Goal: Information Seeking & Learning: Check status

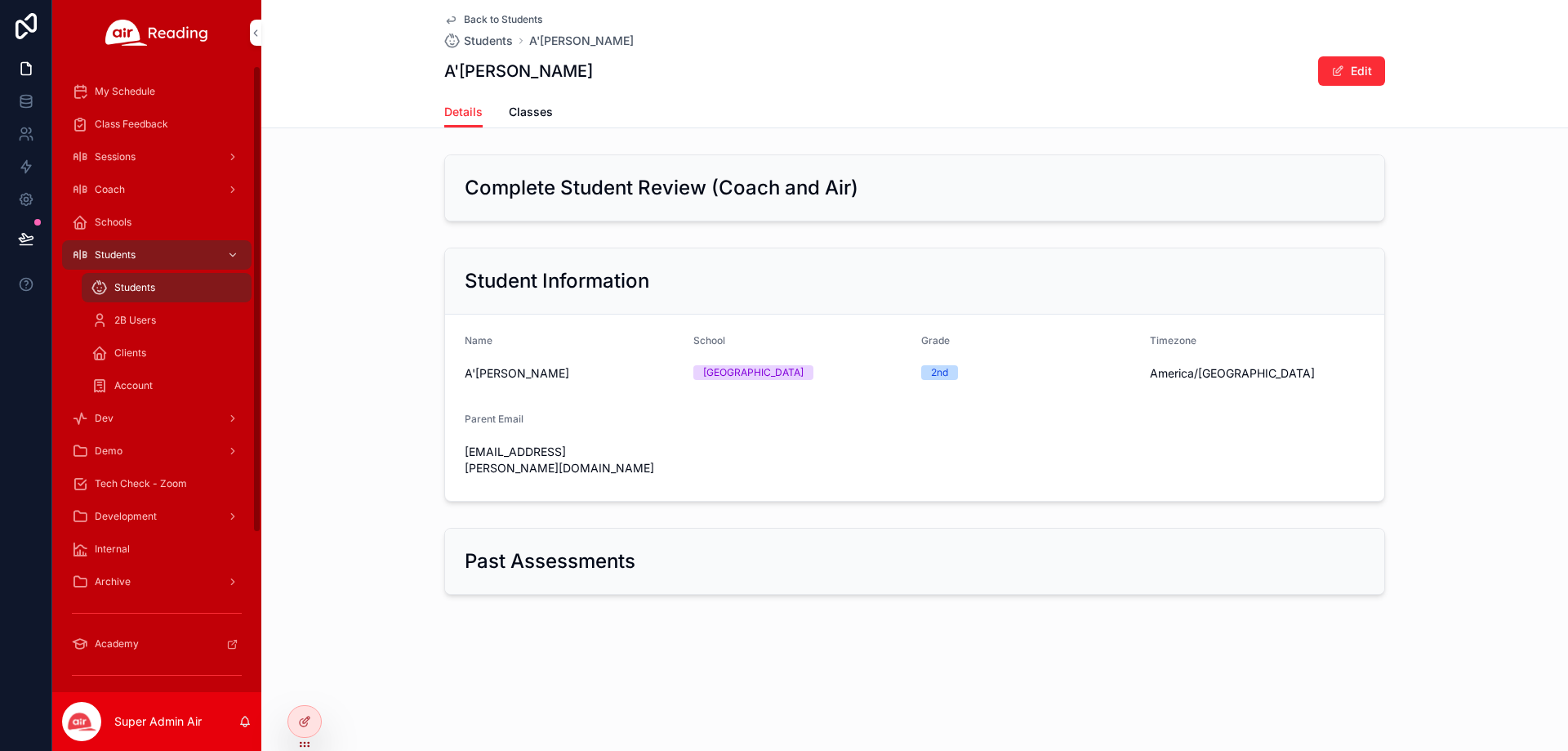
click at [100, 255] on span "Students" at bounding box center [114, 255] width 41 height 13
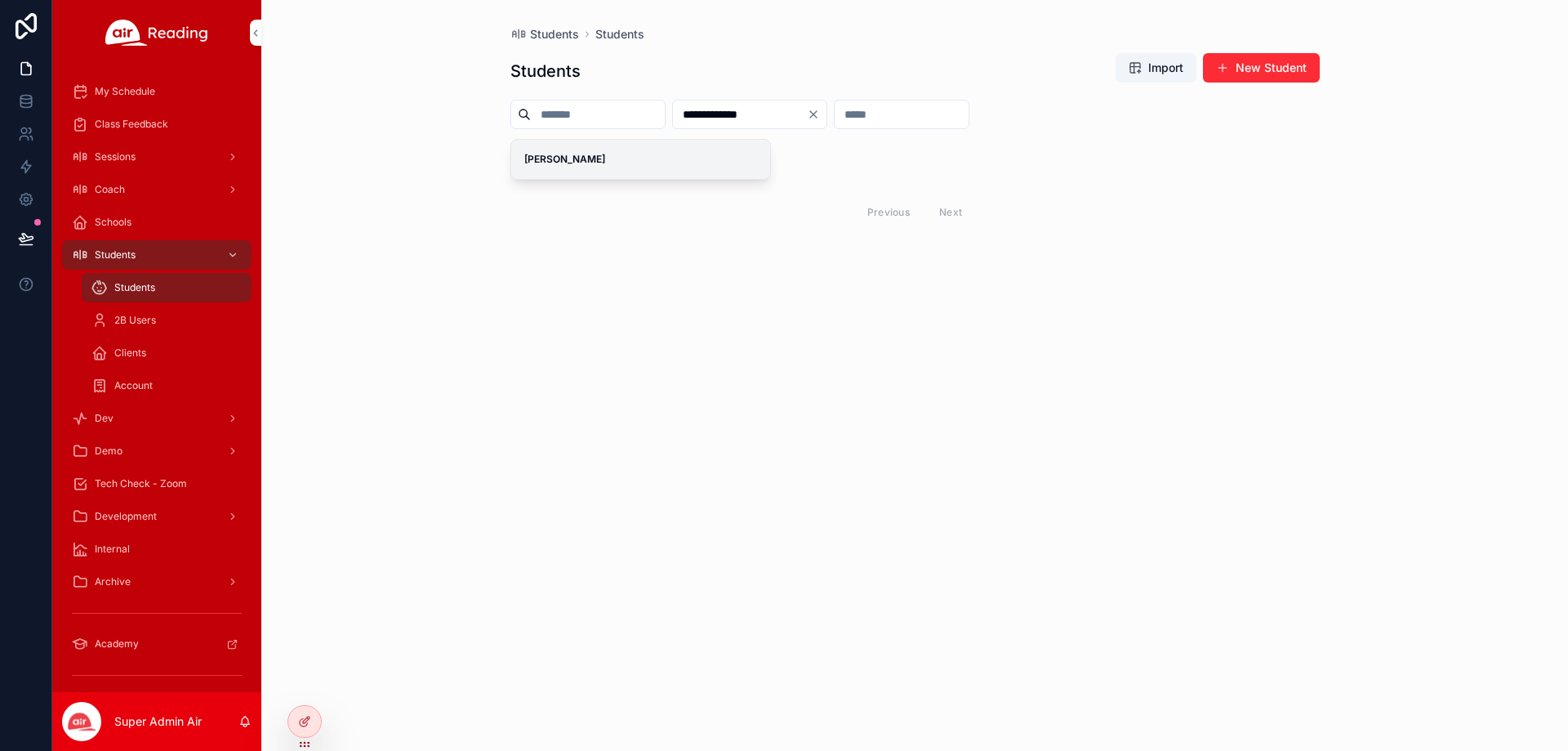
type input "**********"
click at [611, 170] on div "[PERSON_NAME]" at bounding box center [641, 159] width 260 height 39
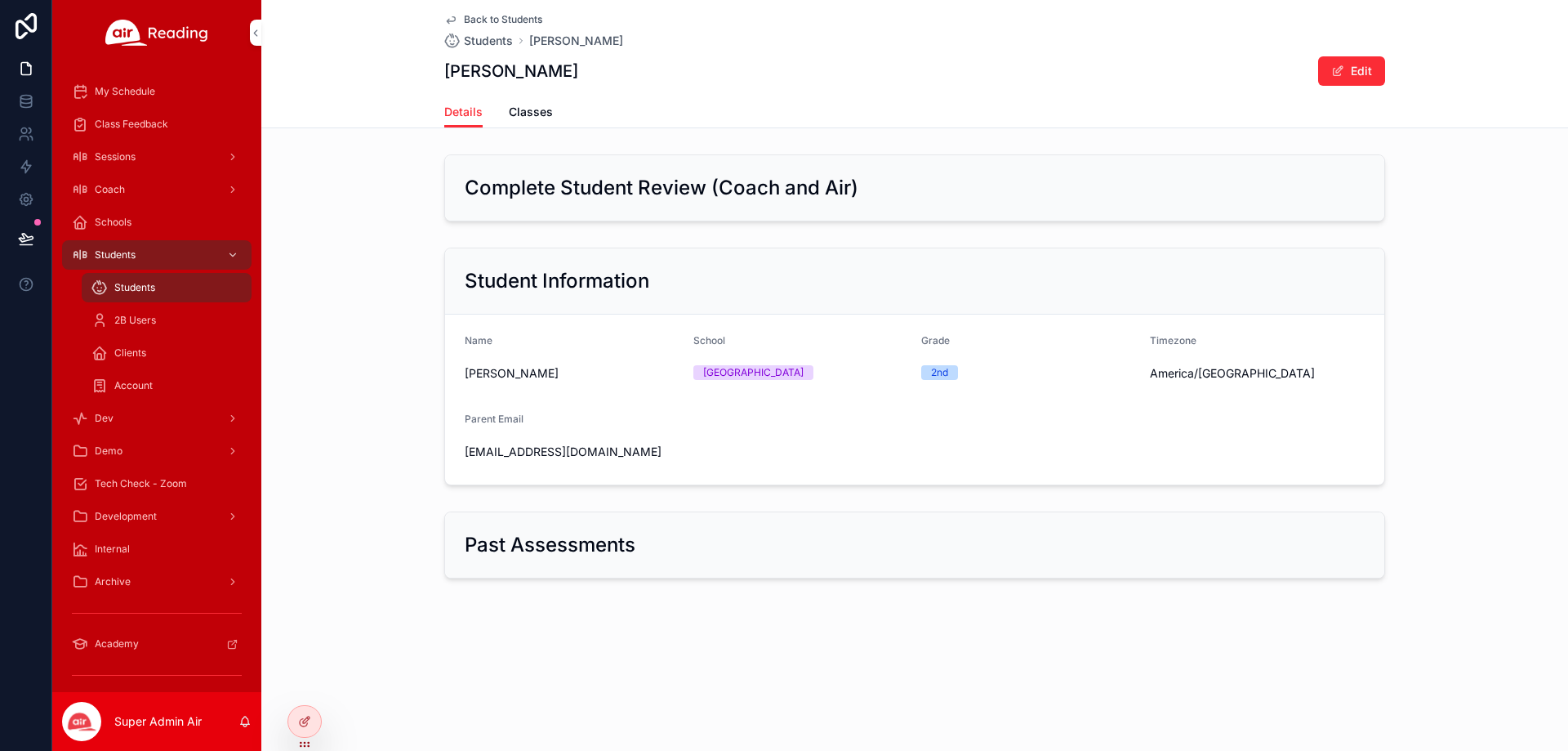
click at [498, 107] on div "Details Classes" at bounding box center [914, 112] width 941 height 31
click at [512, 105] on span "Classes" at bounding box center [531, 112] width 44 height 16
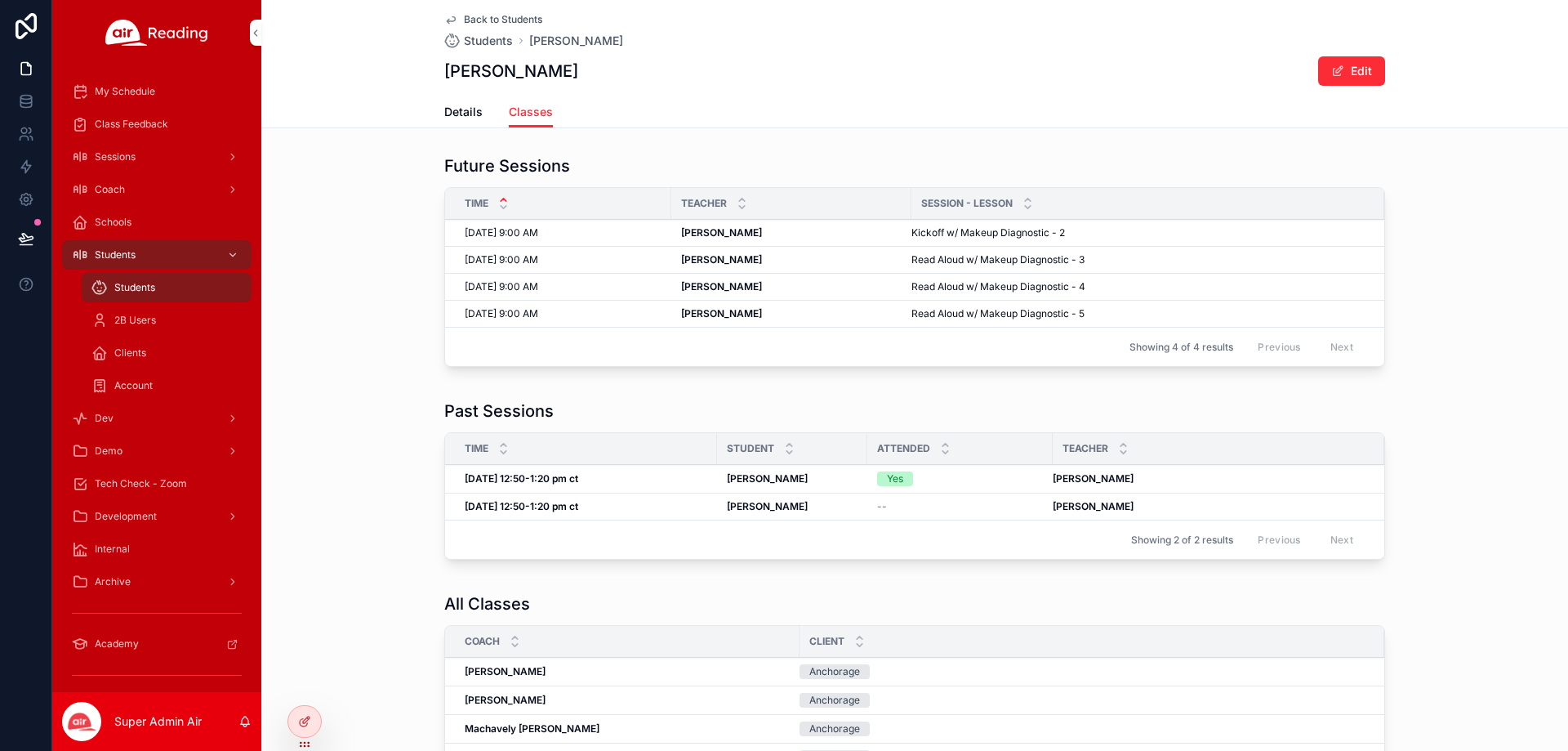
click at [894, 484] on div "Yes" at bounding box center [895, 479] width 16 height 15
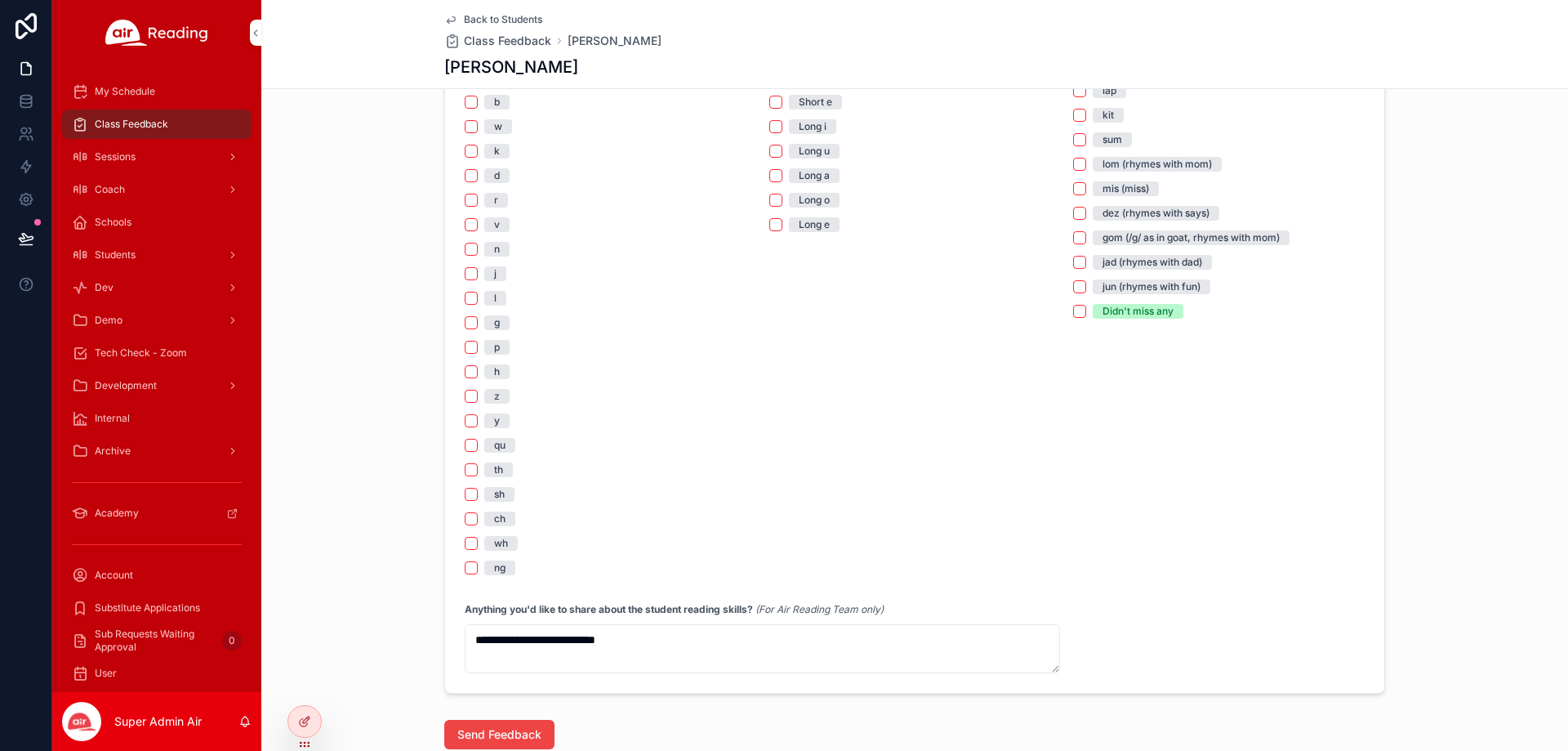
scroll to position [1225, 0]
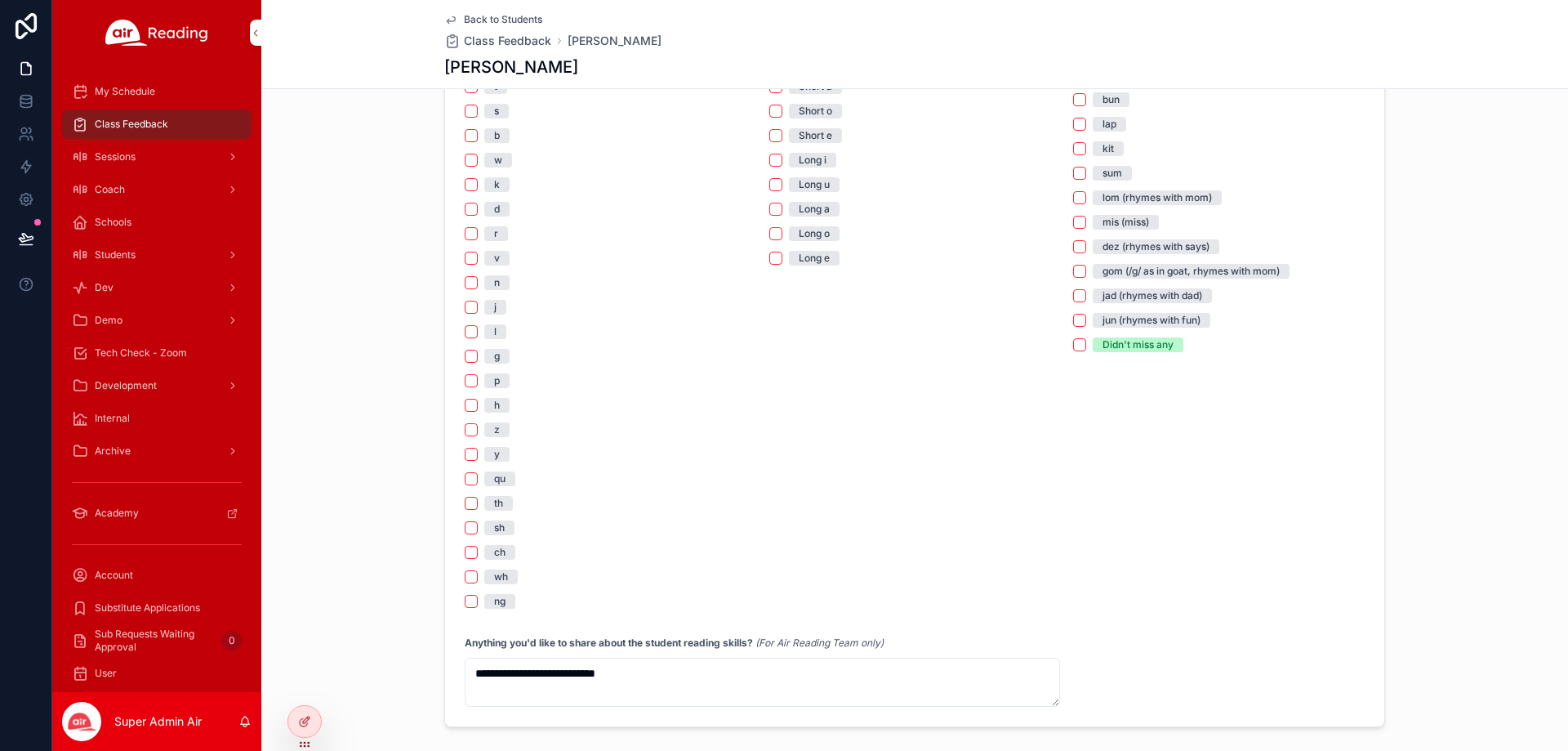
click at [108, 246] on div "Students" at bounding box center [157, 255] width 170 height 27
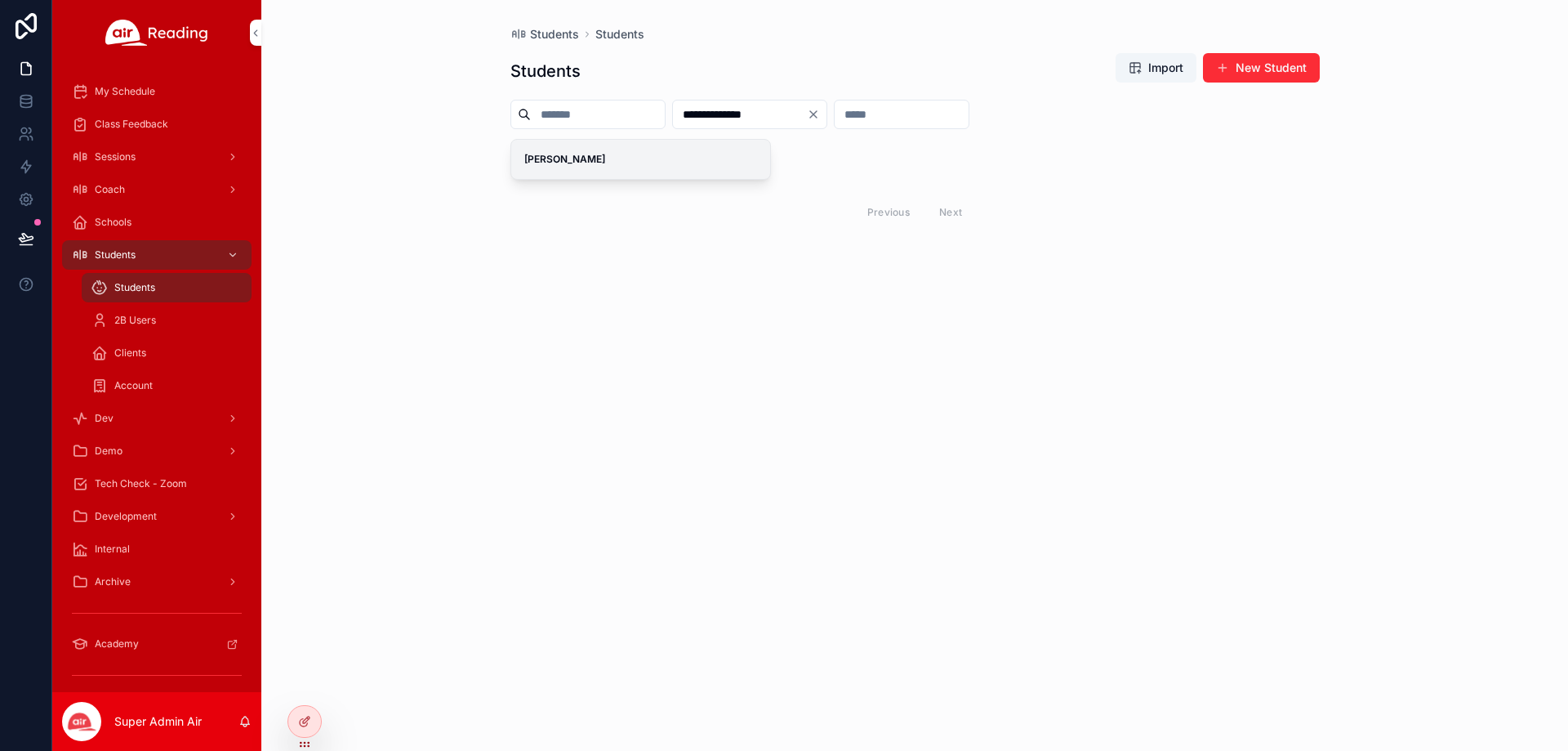
type input "**********"
click at [669, 165] on span "[PERSON_NAME]" at bounding box center [641, 159] width 233 height 13
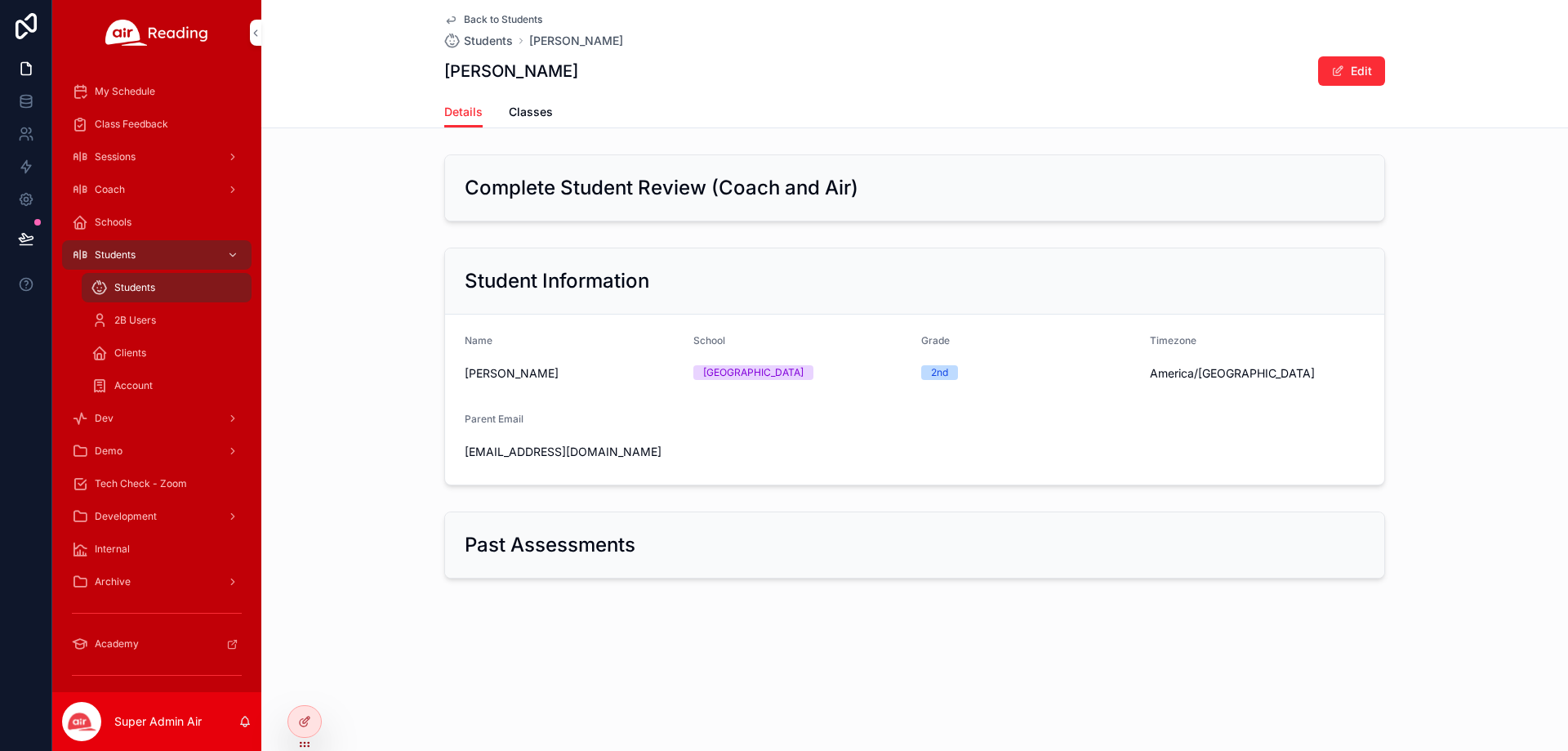
click at [533, 110] on span "Classes" at bounding box center [531, 112] width 44 height 16
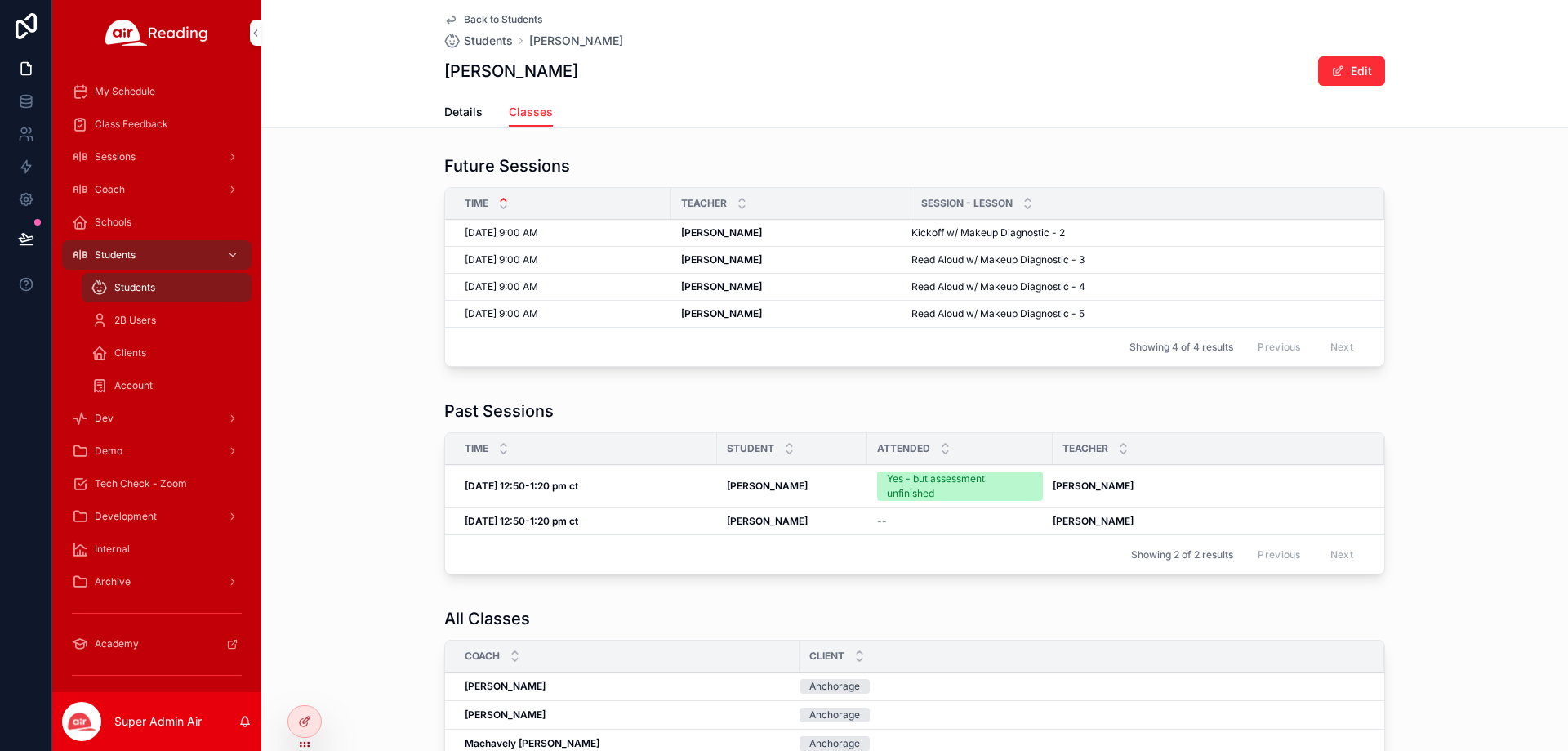
click at [951, 484] on div "Yes - but assessment unfinished" at bounding box center [960, 486] width 146 height 29
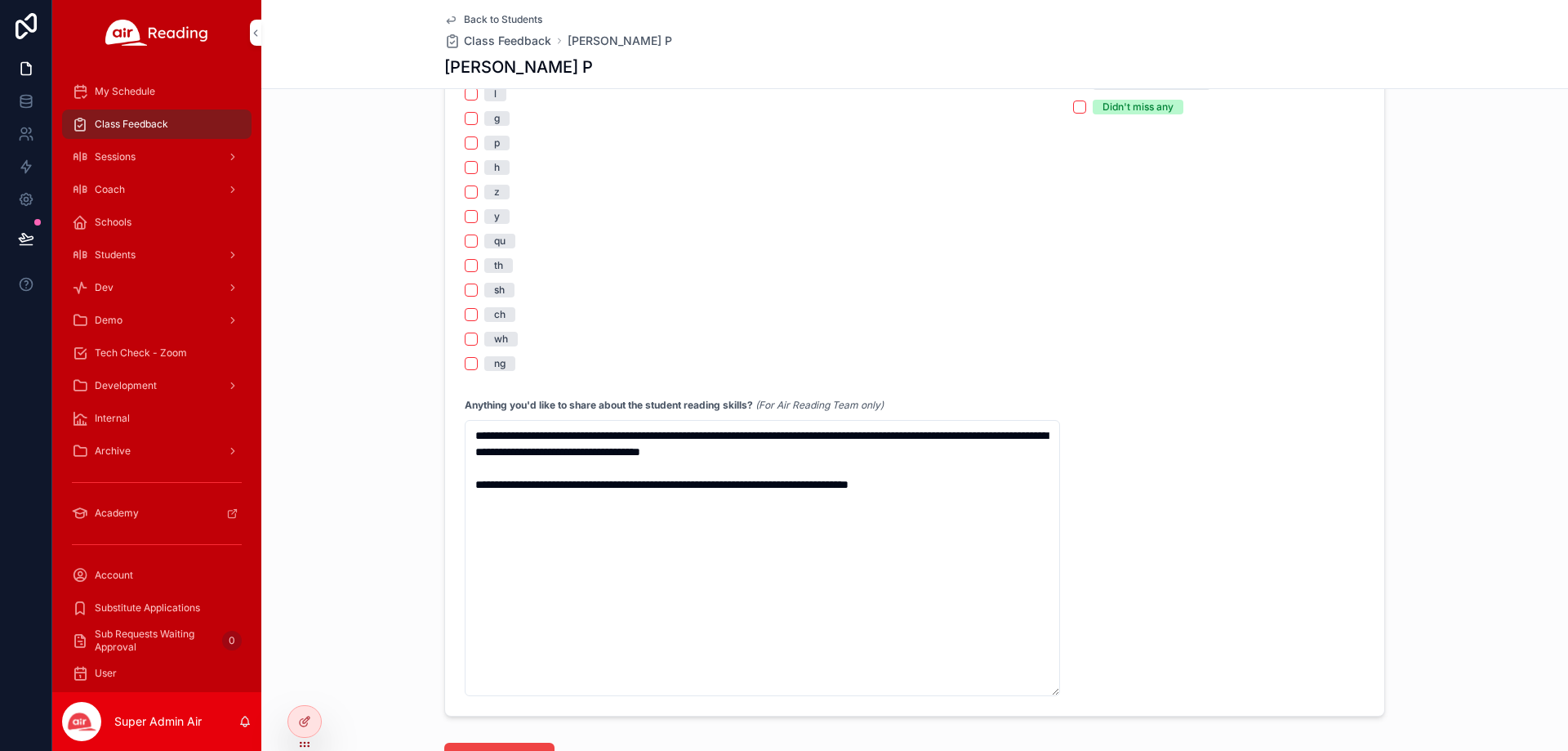
scroll to position [1471, 0]
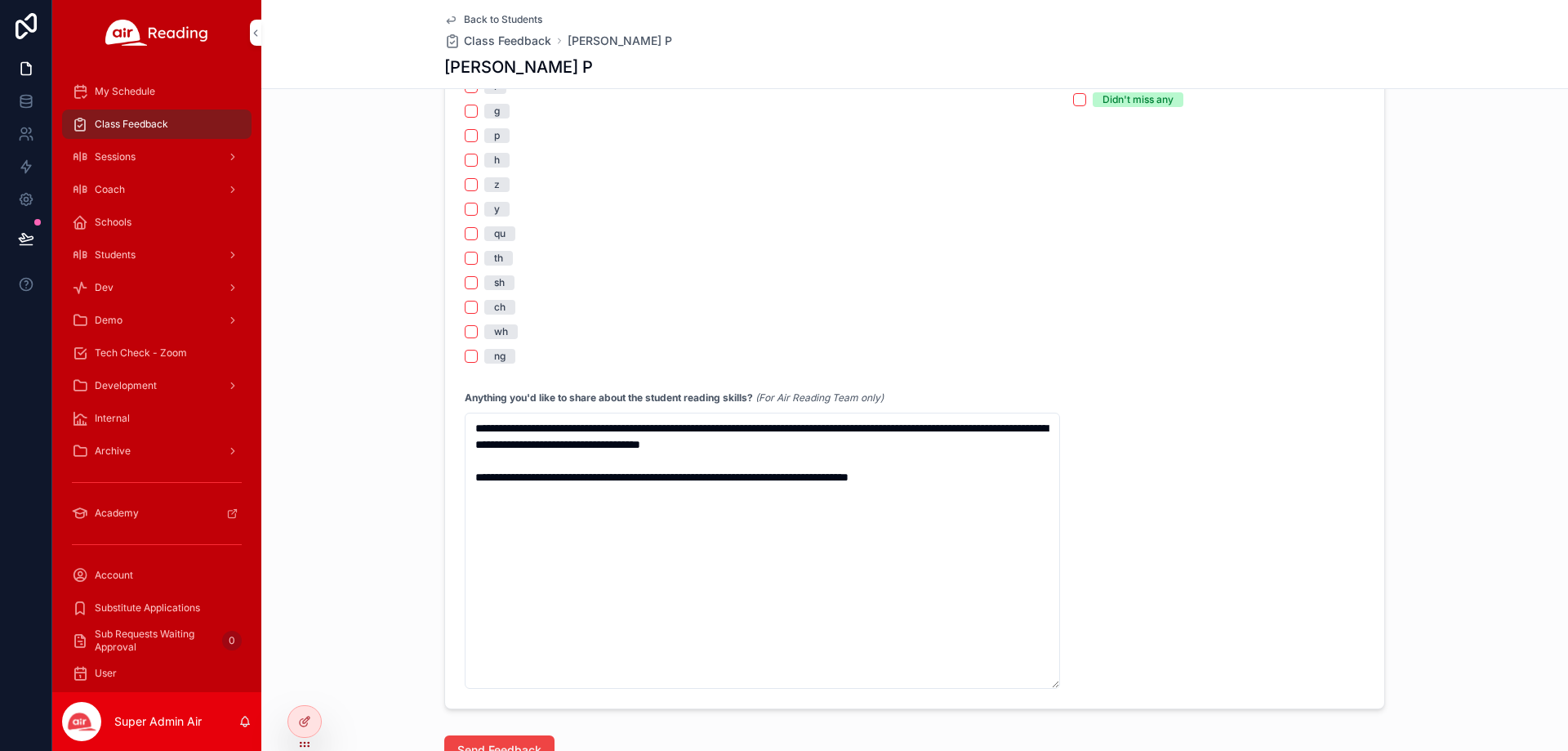
drag, startPoint x: 859, startPoint y: 309, endPoint x: 859, endPoint y: 297, distance: 12.0
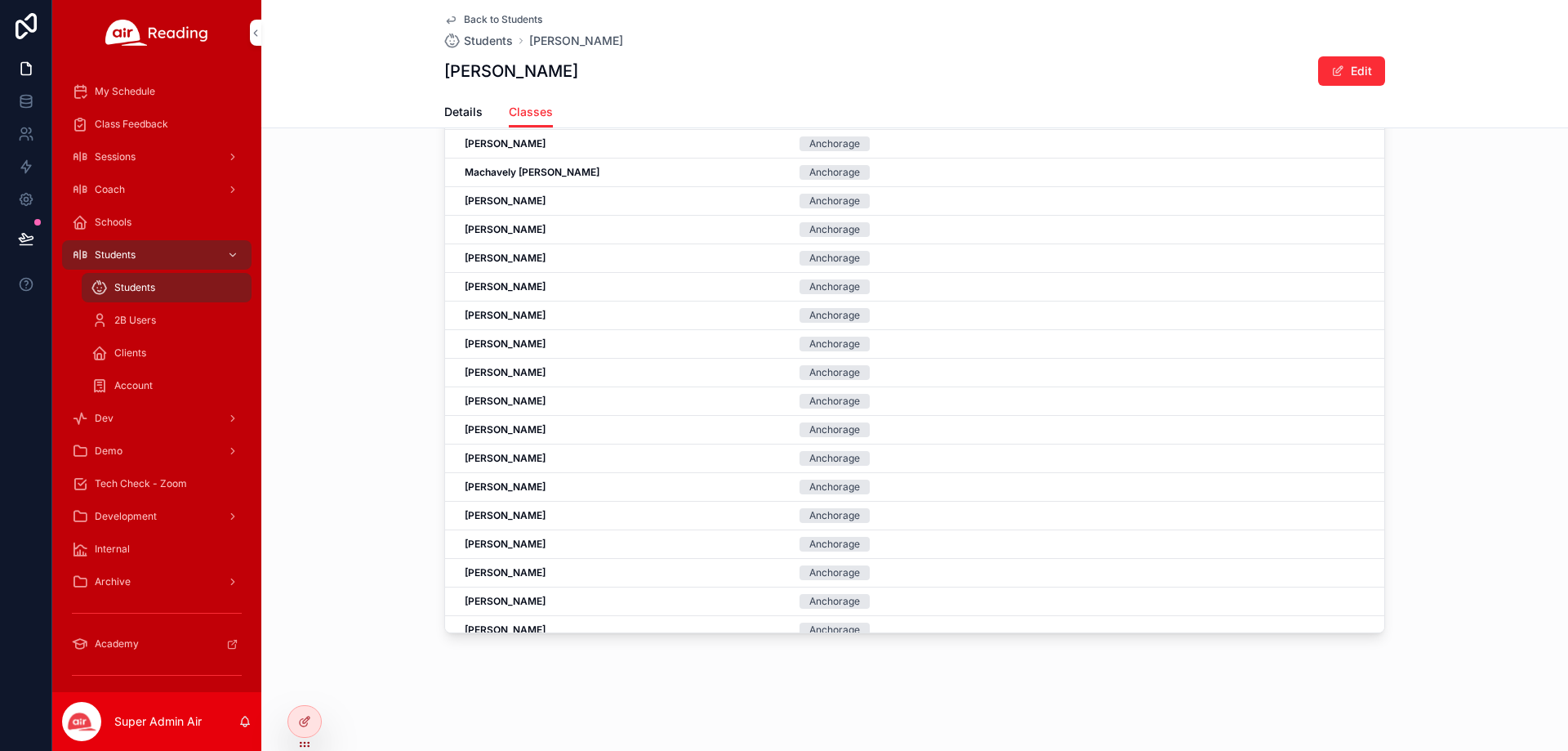
scroll to position [571, 0]
drag, startPoint x: 841, startPoint y: 296, endPoint x: 837, endPoint y: 288, distance: 8.9
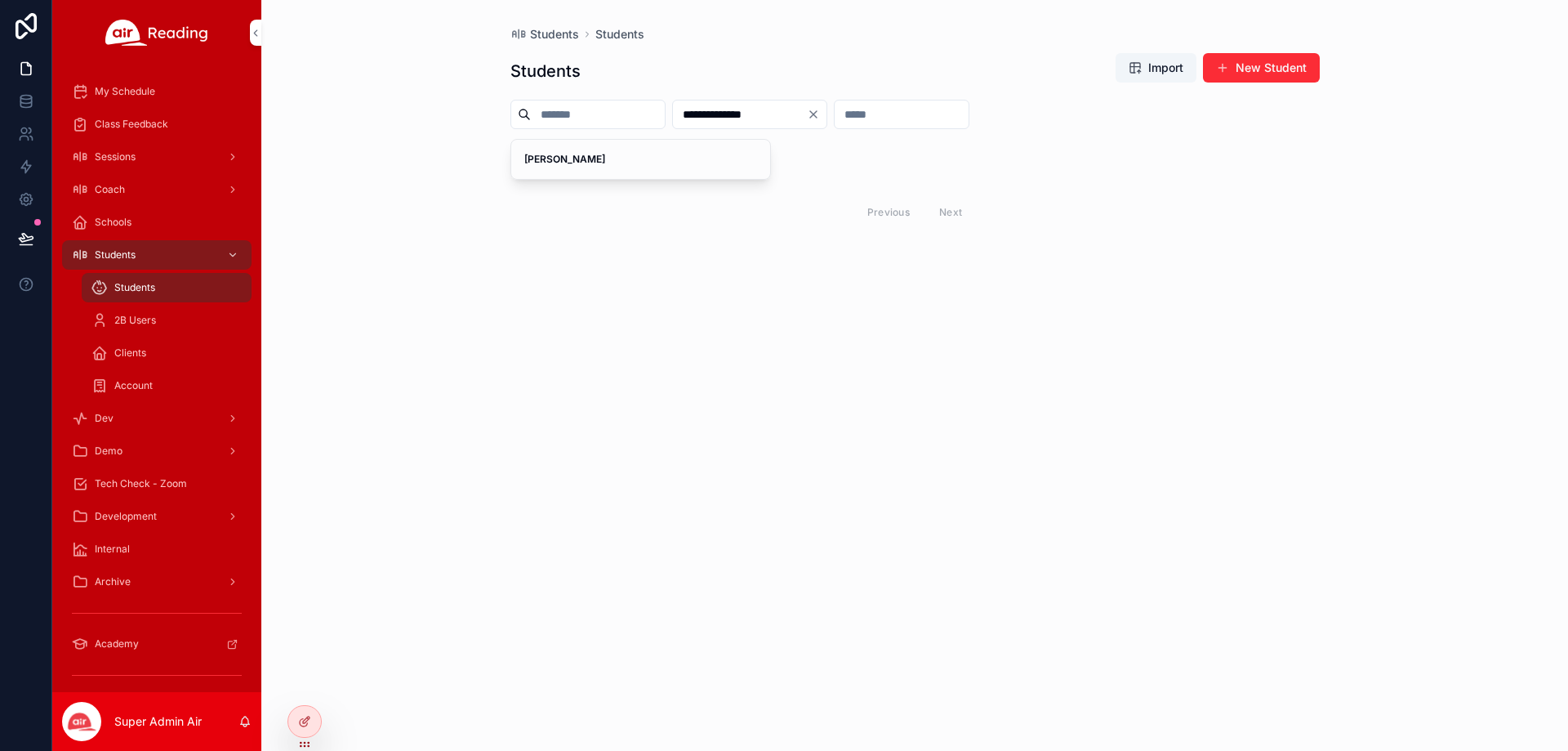
click at [806, 114] on input "**********" at bounding box center [740, 114] width 134 height 23
paste input "scrollable content"
type input "**********"
click at [636, 161] on span "[PERSON_NAME]" at bounding box center [641, 159] width 233 height 13
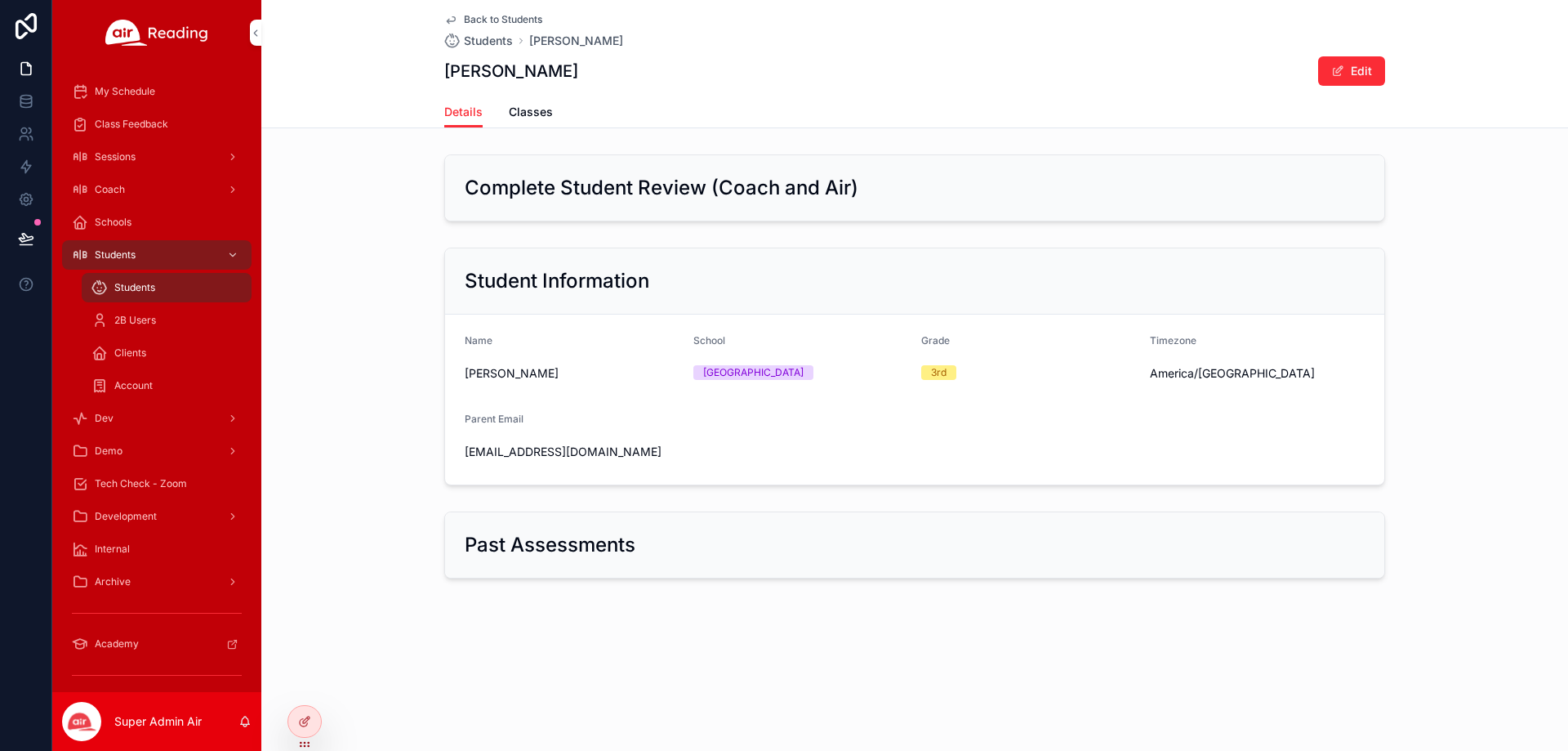
click at [538, 112] on span "Classes" at bounding box center [531, 112] width 44 height 16
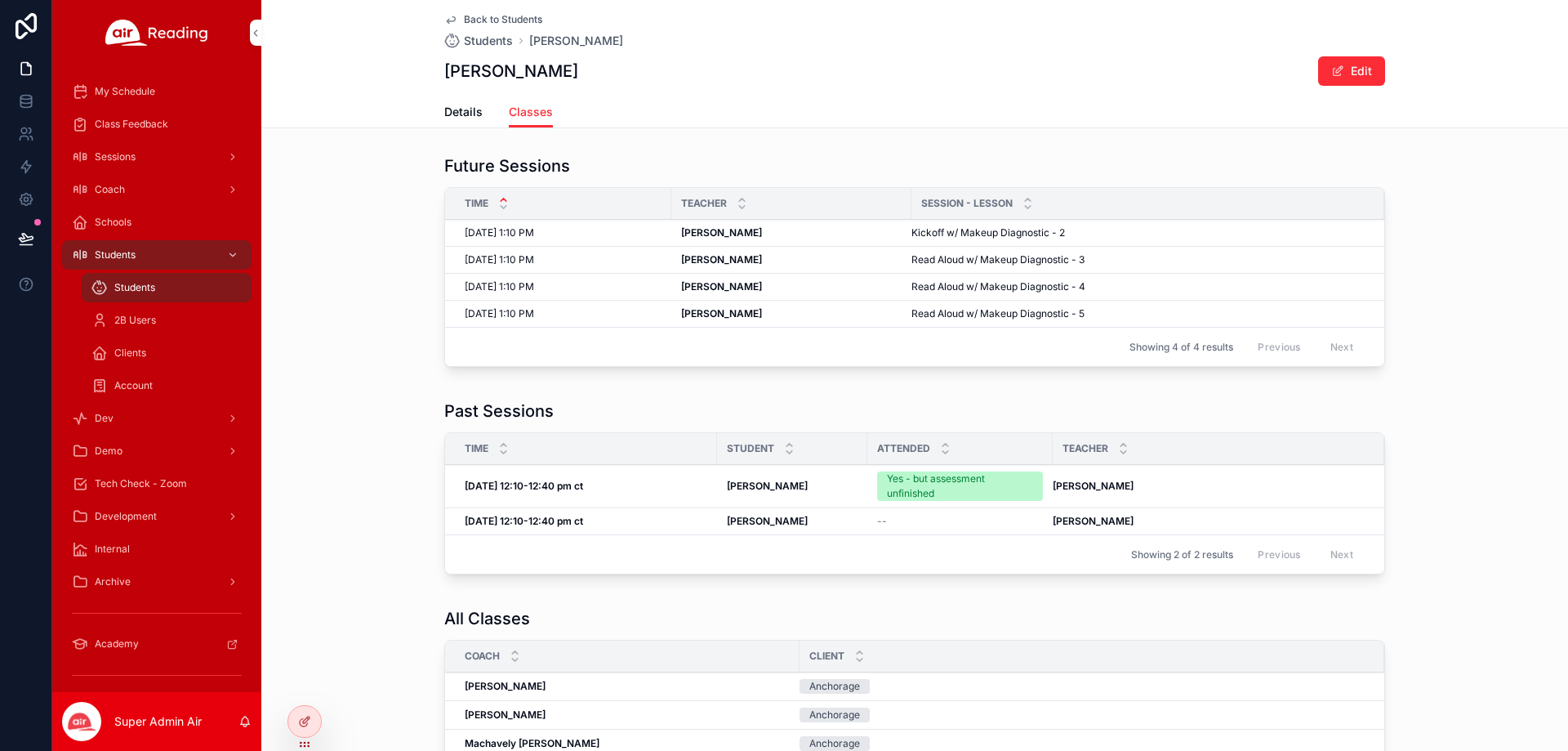
click at [915, 495] on div "Yes - but assessment unfinished" at bounding box center [960, 486] width 146 height 29
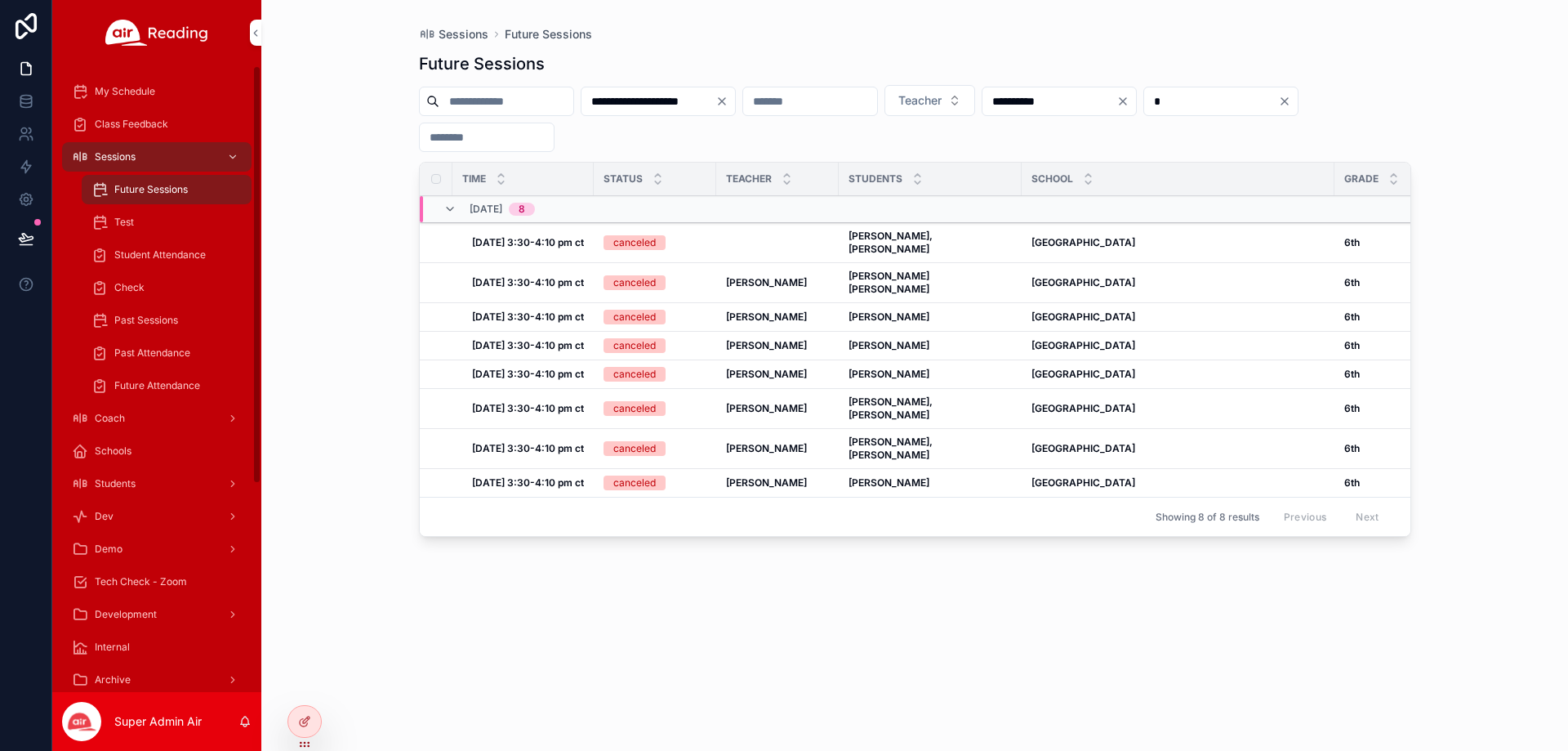
click at [124, 475] on div "Students" at bounding box center [157, 484] width 170 height 27
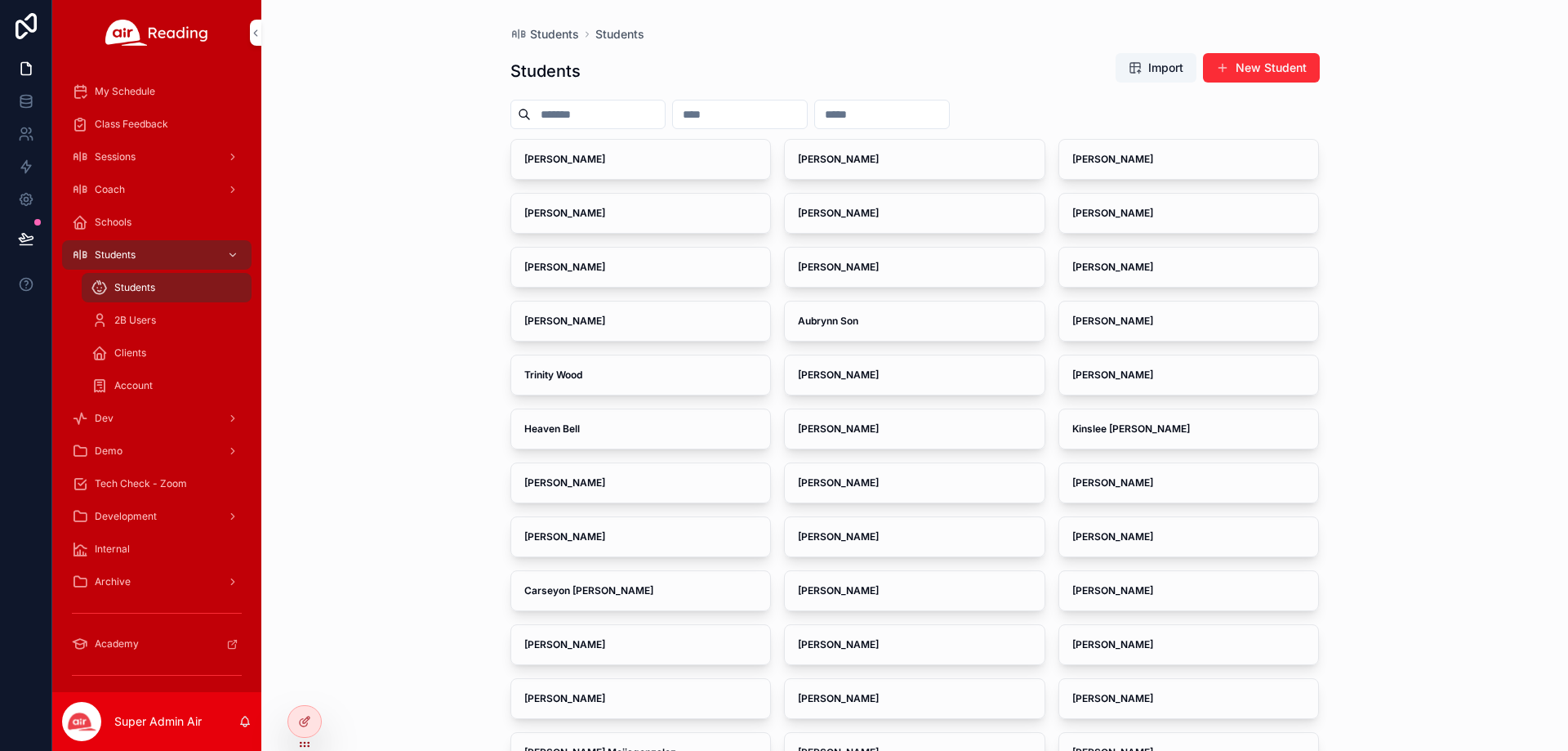
click at [806, 111] on input "scrollable content" at bounding box center [740, 114] width 134 height 23
paste input "**********"
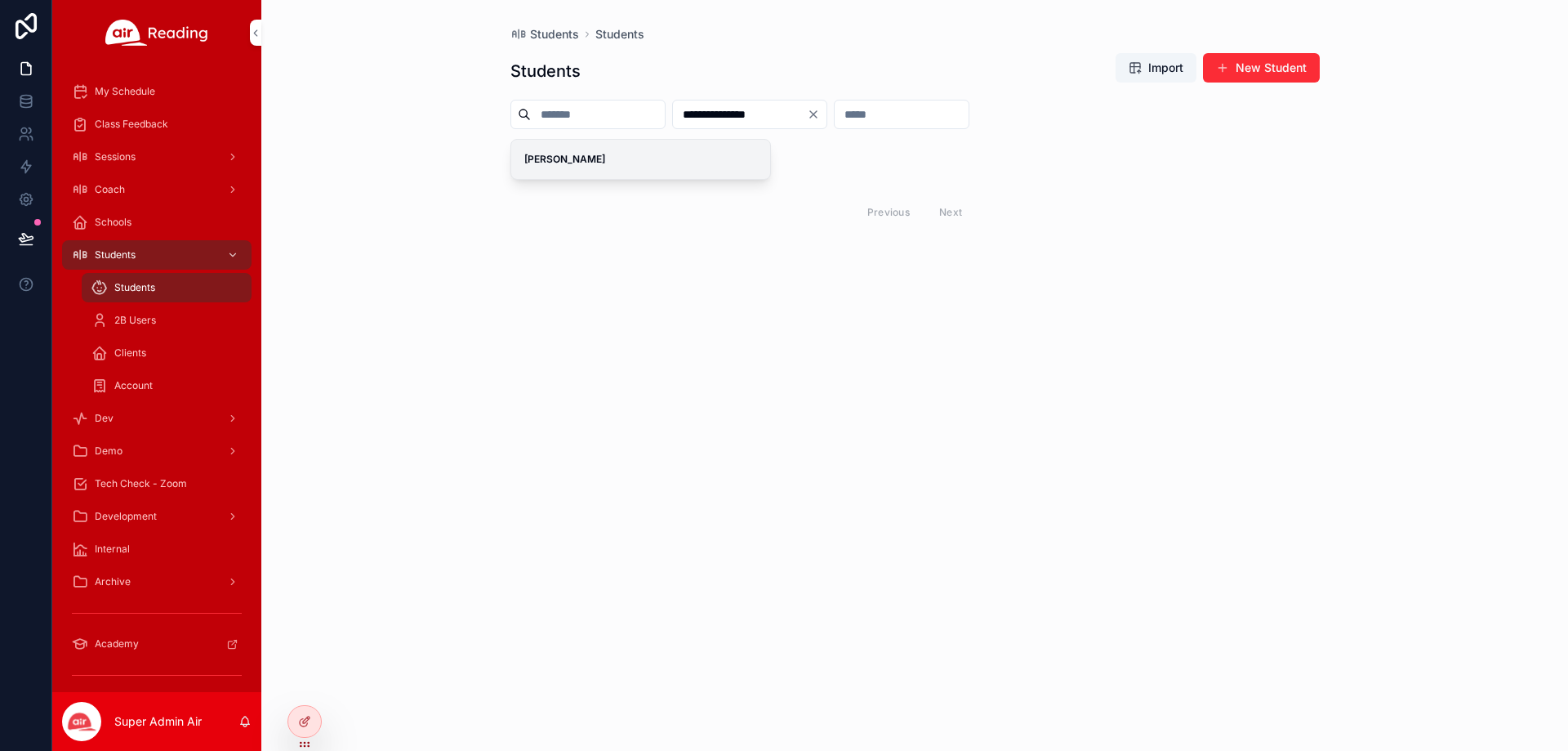
type input "**********"
click at [741, 151] on div "Klaryssa Armijo" at bounding box center [641, 159] width 260 height 39
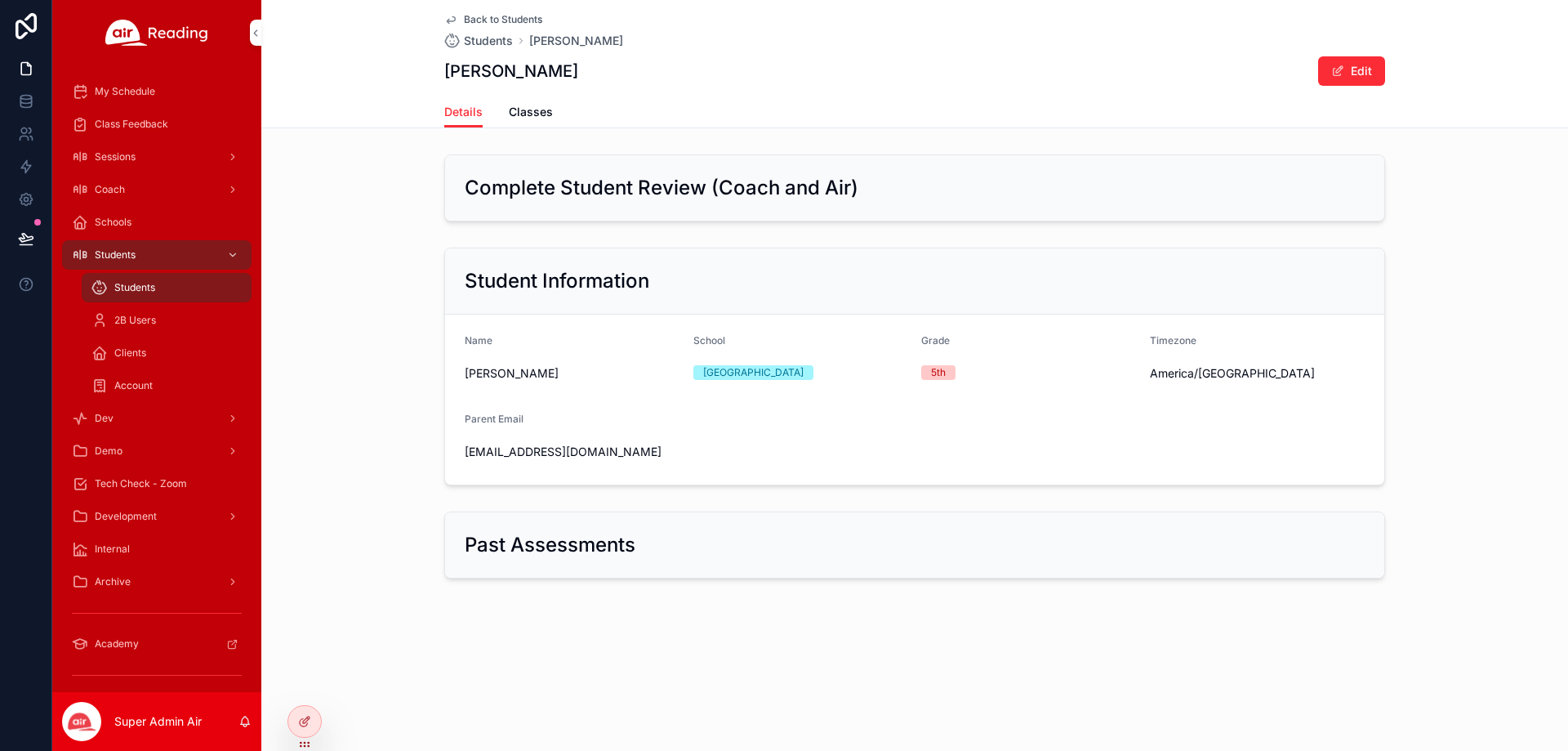
click at [546, 110] on span "Classes" at bounding box center [531, 112] width 44 height 16
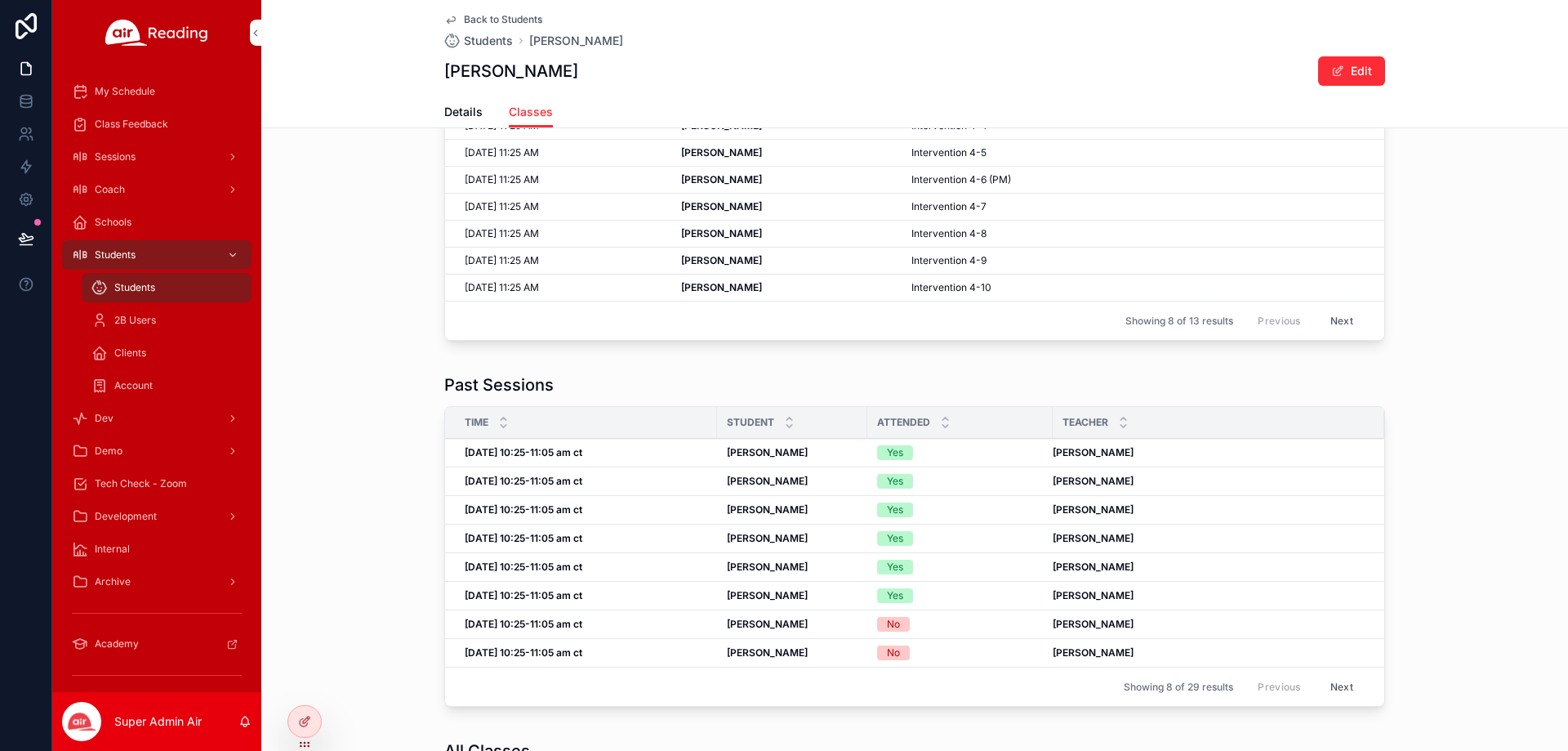
scroll to position [163, 0]
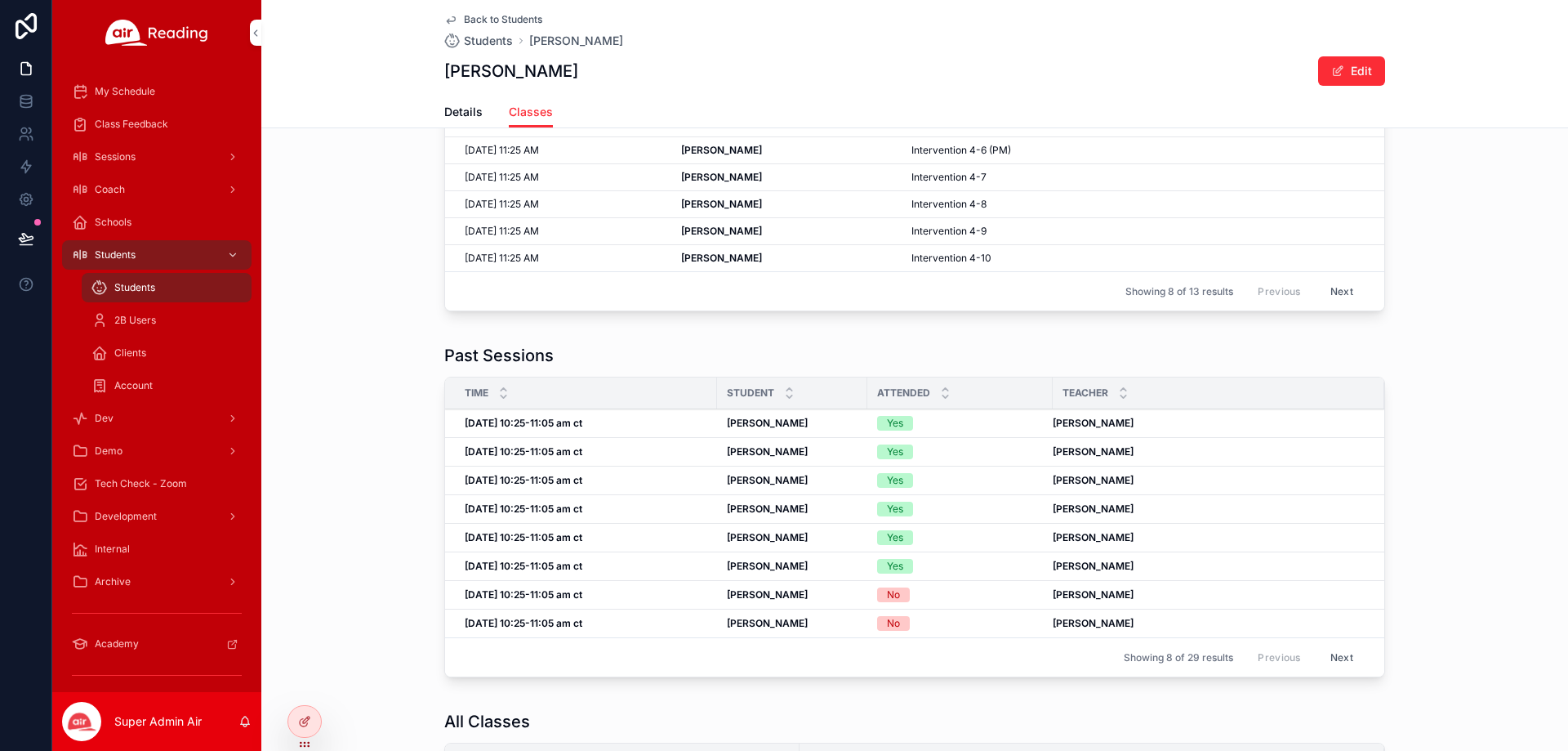
click at [601, 455] on div "Tue, 10/7, 10:25-11:05 am ct Tue, 10/7, 10:25-11:05 am ct" at bounding box center [586, 452] width 243 height 13
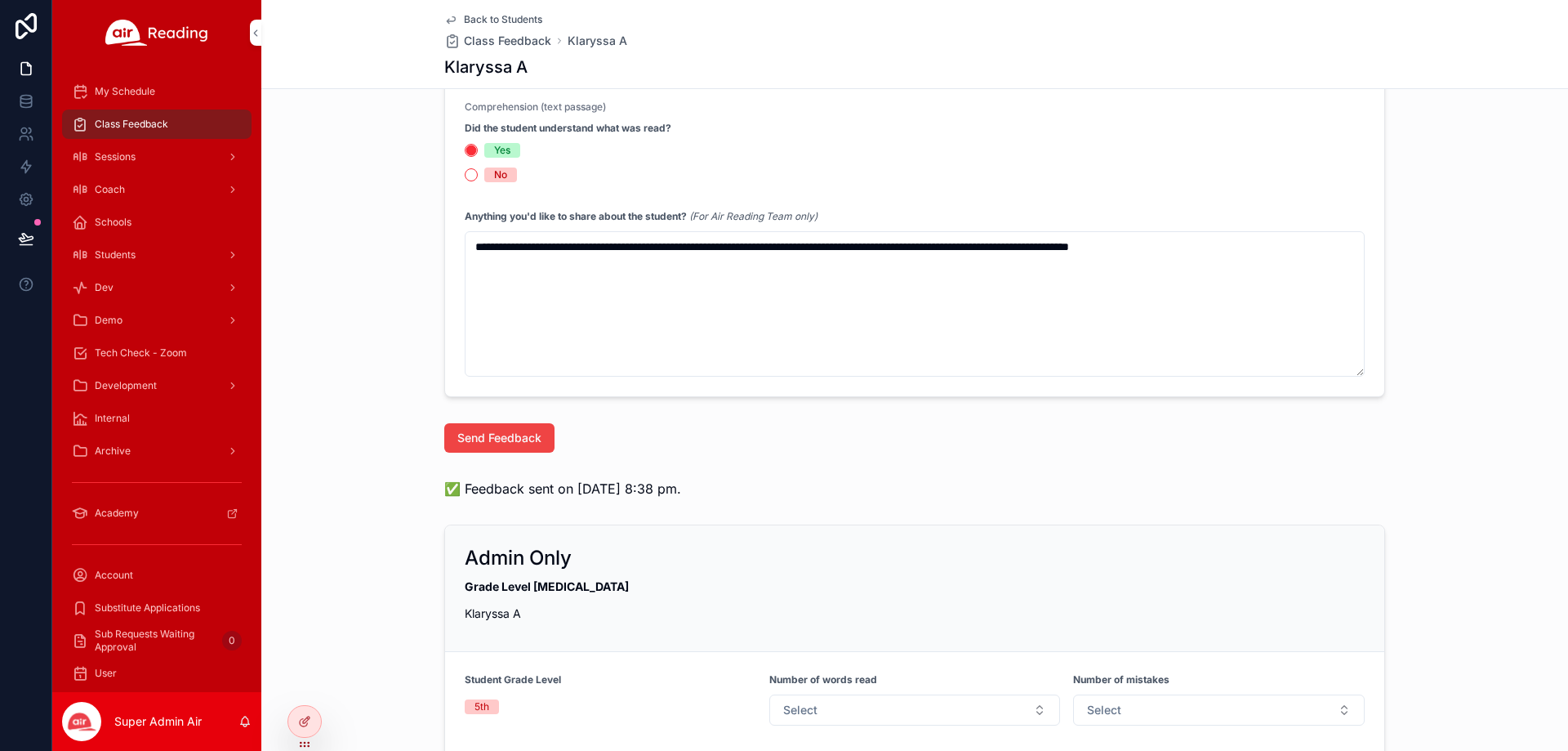
scroll to position [735, 0]
